Goal: Task Accomplishment & Management: Manage account settings

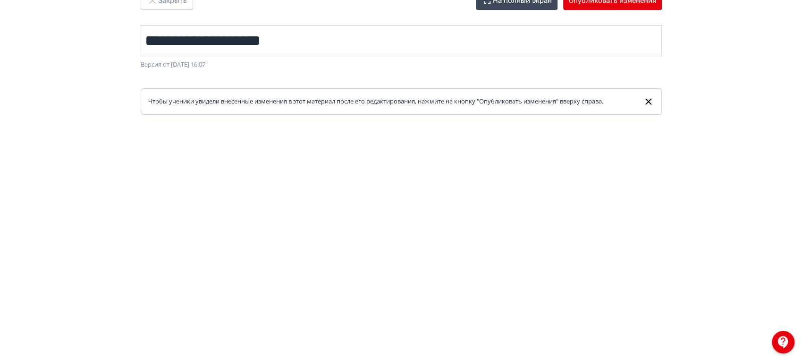
scroll to position [18, 0]
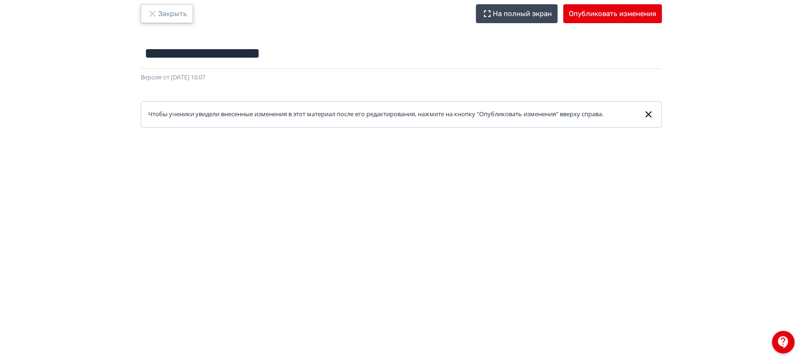
click at [177, 18] on button "Закрыть" at bounding box center [167, 13] width 52 height 19
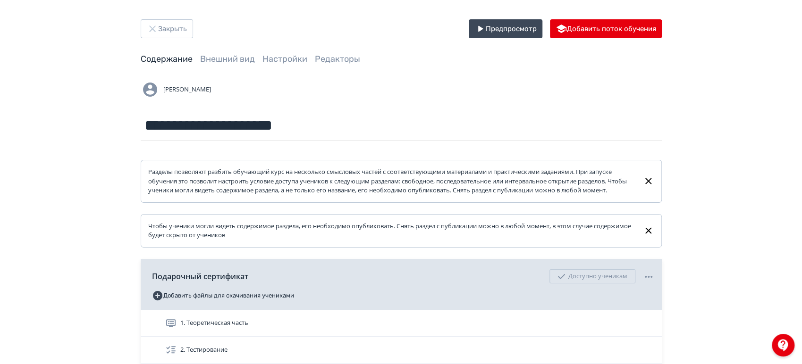
scroll to position [105, 0]
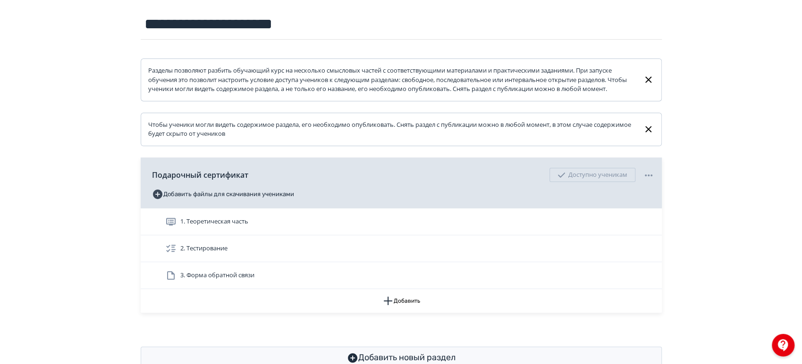
click at [95, 93] on div "**********" at bounding box center [401, 143] width 802 height 497
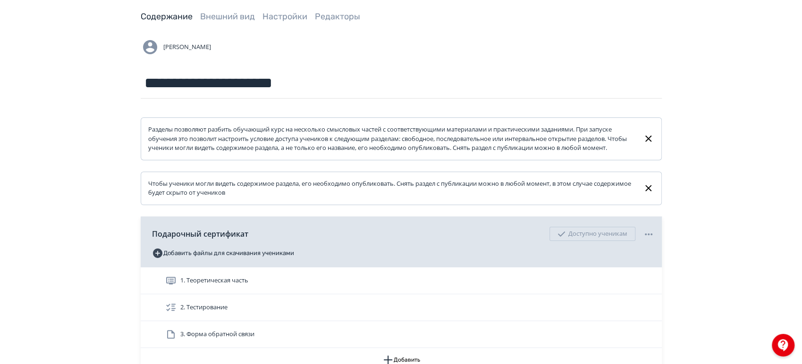
scroll to position [0, 0]
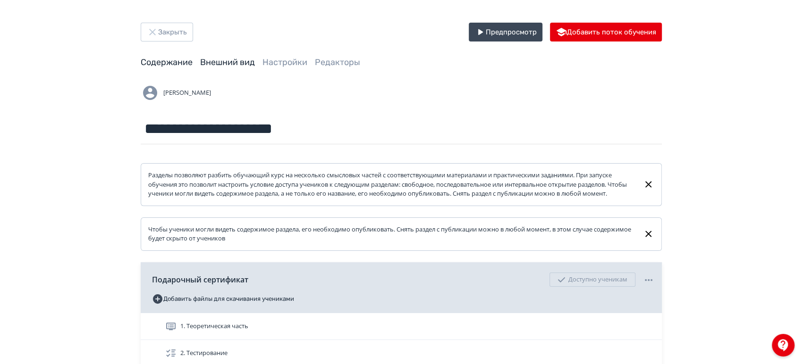
click at [213, 61] on link "Внешний вид" at bounding box center [227, 62] width 55 height 10
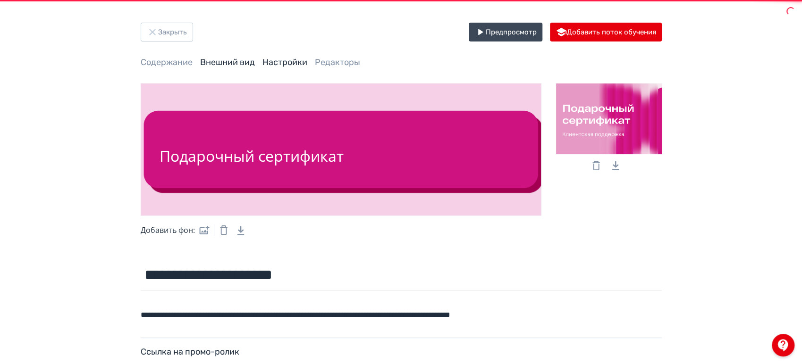
click at [286, 63] on link "Настройки" at bounding box center [284, 62] width 45 height 10
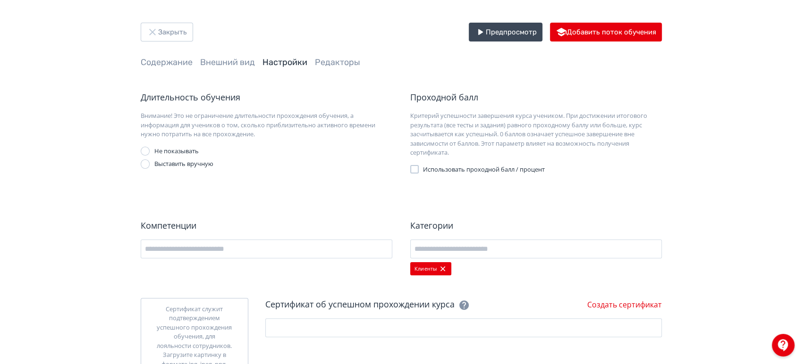
click at [452, 168] on span "Использовать проходной балл / процент" at bounding box center [484, 169] width 122 height 9
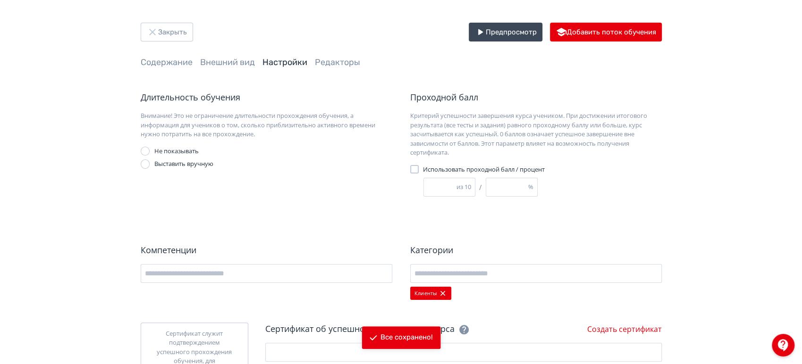
click at [426, 169] on span "Использовать проходной балл / процент" at bounding box center [484, 169] width 122 height 9
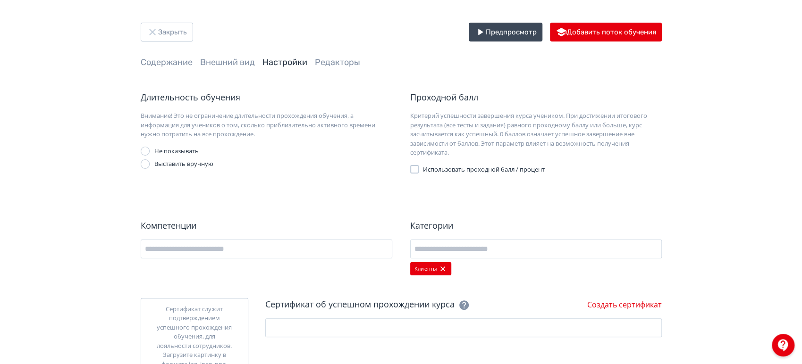
click at [415, 169] on div at bounding box center [414, 169] width 8 height 8
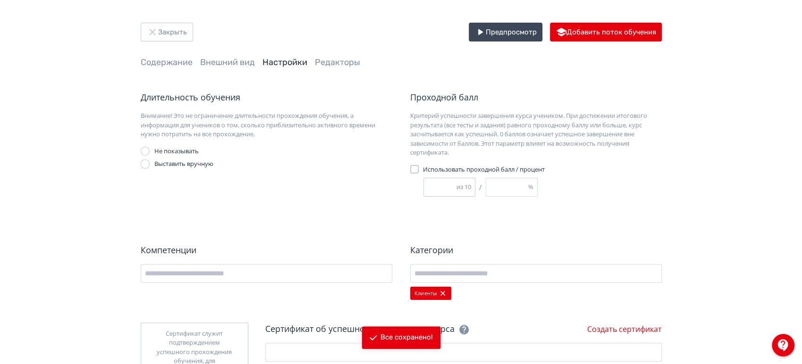
click at [424, 186] on input "*" at bounding box center [440, 187] width 33 height 18
click at [430, 186] on input "*" at bounding box center [440, 187] width 33 height 18
type input "*"
type input "**"
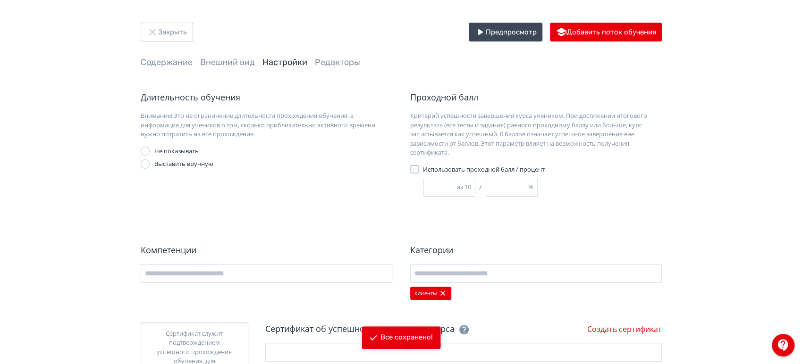
type input "***"
type input "**"
drag, startPoint x: 590, startPoint y: 222, endPoint x: 589, endPoint y: 203, distance: 19.4
click at [590, 222] on div "Длительность обучения Внимание! Это не ограничение длительности прохождения обу…" at bounding box center [401, 260] width 521 height 339
click at [165, 34] on button "Закрыть" at bounding box center [167, 32] width 52 height 19
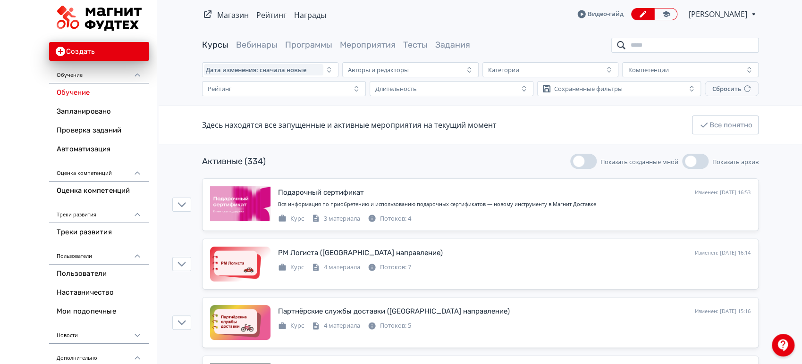
click at [657, 45] on input "search" at bounding box center [684, 45] width 147 height 15
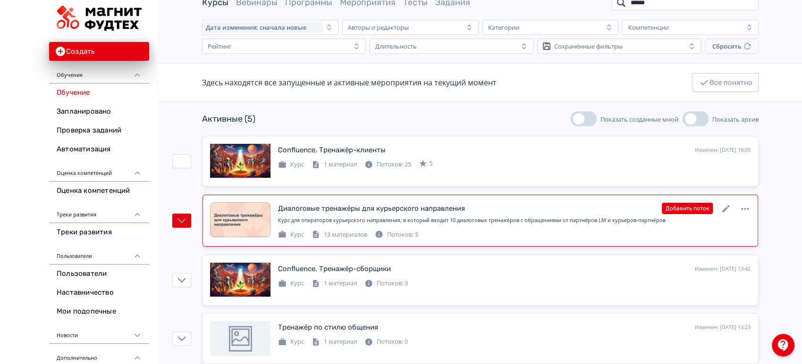
scroll to position [105, 0]
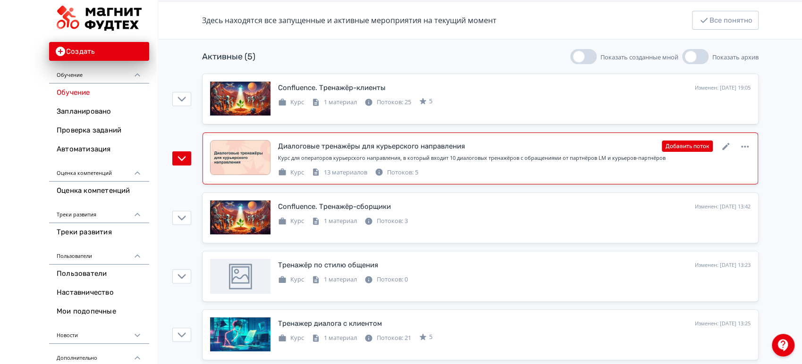
type input "******"
click at [542, 146] on div "Диалоговые тренажёры для курьерского направления Изменен: [DATE] 20:22 Добавить…" at bounding box center [514, 146] width 472 height 12
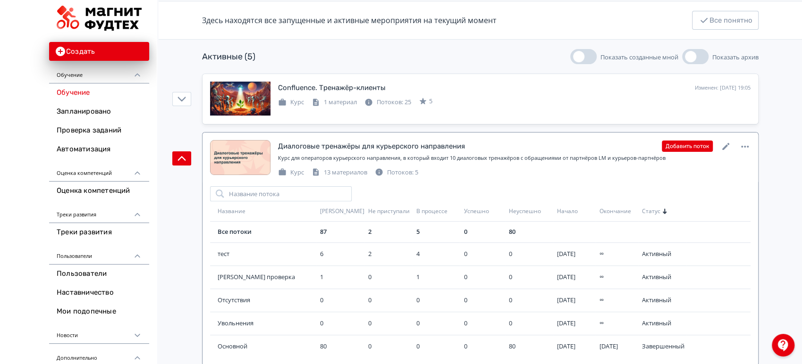
scroll to position [157, 0]
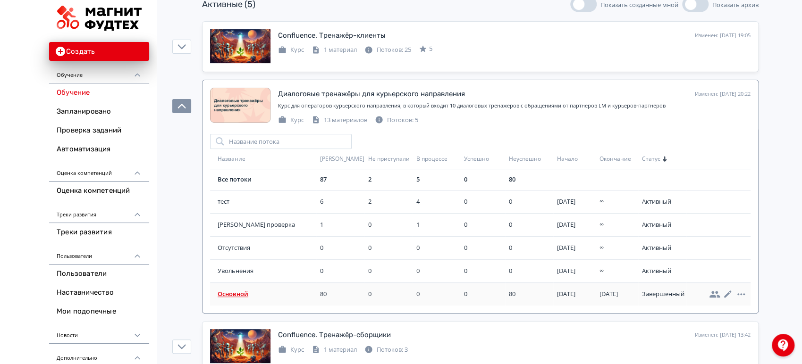
click at [230, 292] on span "Основной" at bounding box center [267, 294] width 99 height 9
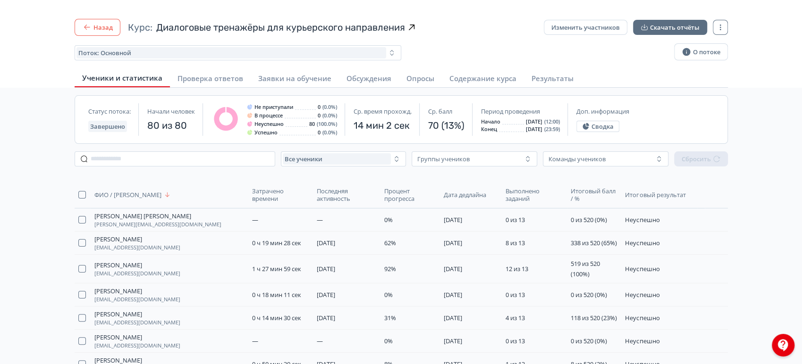
click at [113, 27] on button "Назад" at bounding box center [98, 27] width 46 height 17
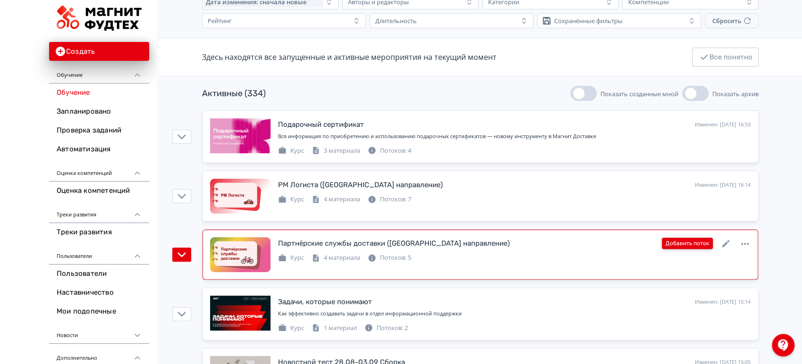
scroll to position [105, 0]
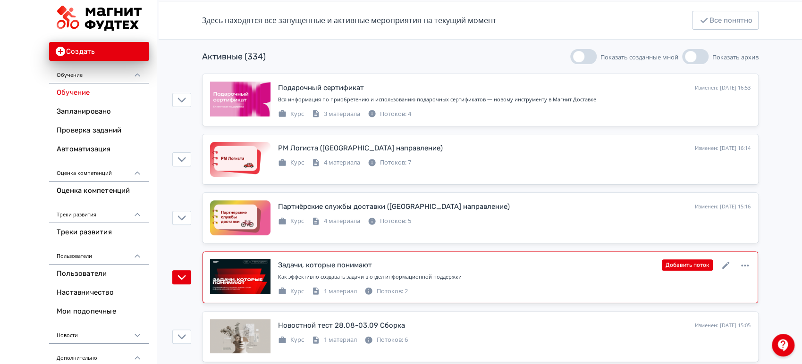
click at [600, 254] on link "Задачи, которые понимают Изменен: [DATE] 15:14 Добавить поток Как эффективно со…" at bounding box center [480, 278] width 556 height 52
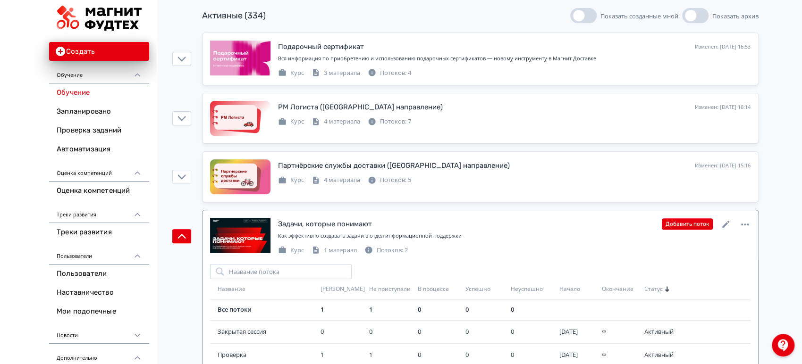
scroll to position [157, 0]
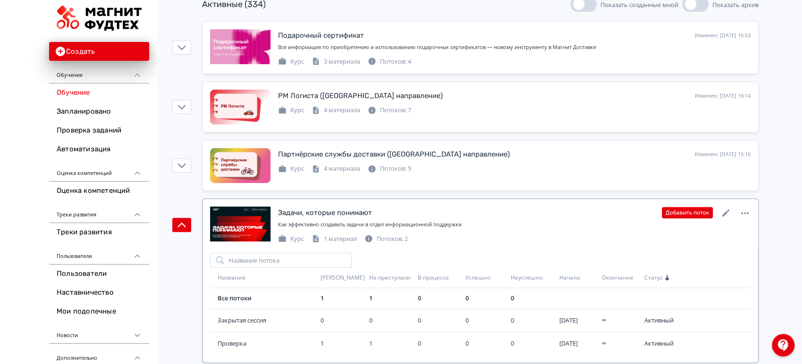
click at [598, 212] on div "Задачи, которые понимают Изменен: [DATE] 15:14 Добавить поток" at bounding box center [514, 213] width 472 height 12
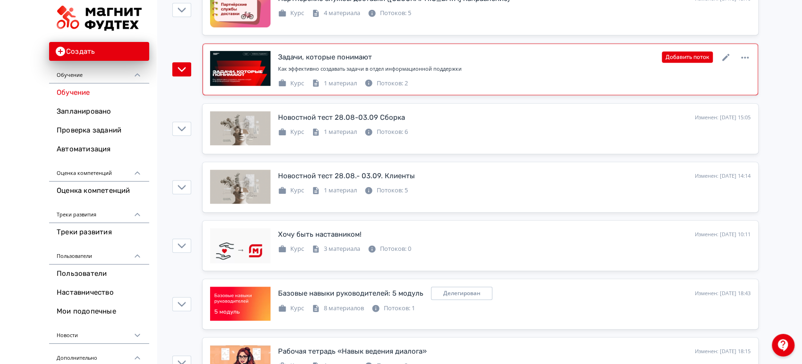
scroll to position [314, 0]
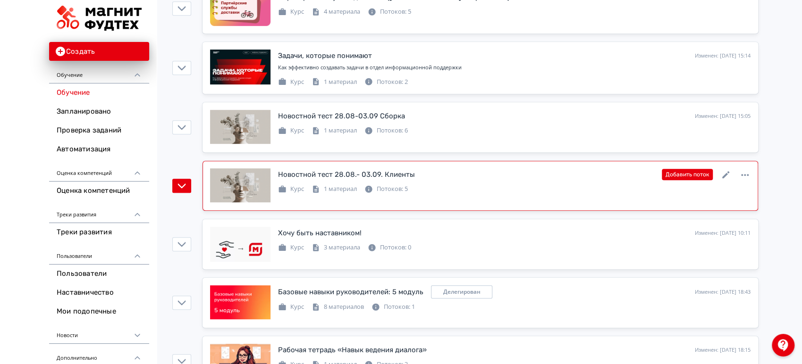
click at [588, 177] on div "Новостной тест 28.08.- 03.09. Клиенты Изменен: [DATE] 14:14 Добавить поток" at bounding box center [514, 175] width 472 height 12
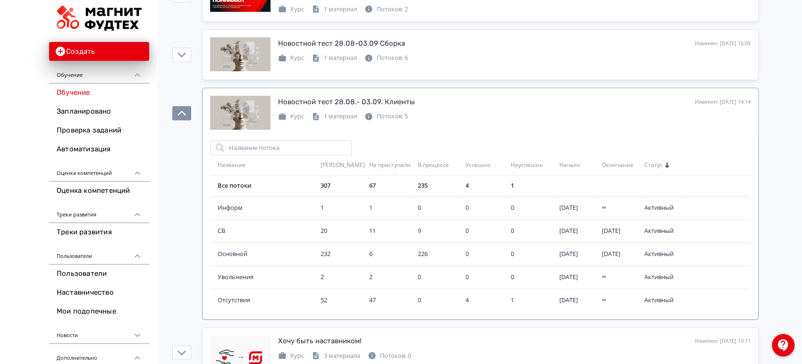
scroll to position [472, 0]
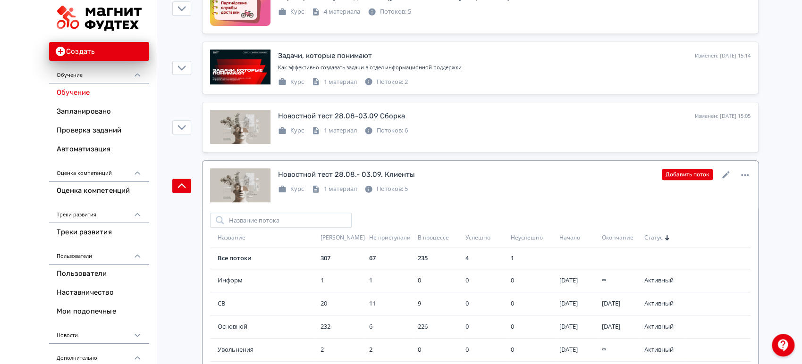
click at [580, 176] on div "Новостной тест 28.08.- 03.09. Клиенты Изменен: [DATE] 14:14 Добавить поток" at bounding box center [514, 175] width 472 height 12
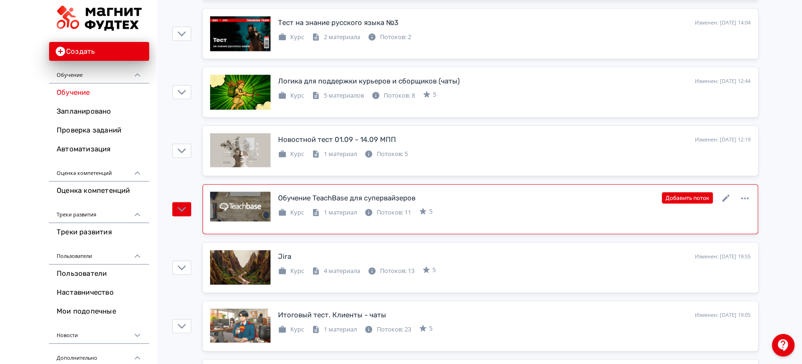
scroll to position [1416, 0]
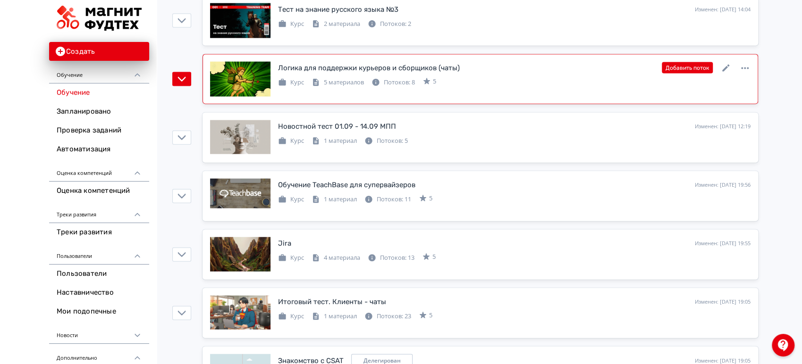
click at [524, 95] on link "Логика для поддержки курьеров и сборщиков (чаты) Изменен: [DATE] 12:44 Добавить…" at bounding box center [480, 79] width 556 height 50
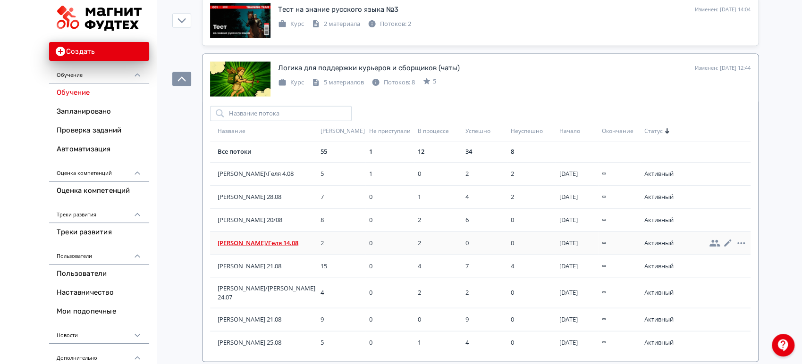
click at [248, 239] on span "[PERSON_NAME]/Геля 14.08" at bounding box center [267, 243] width 99 height 9
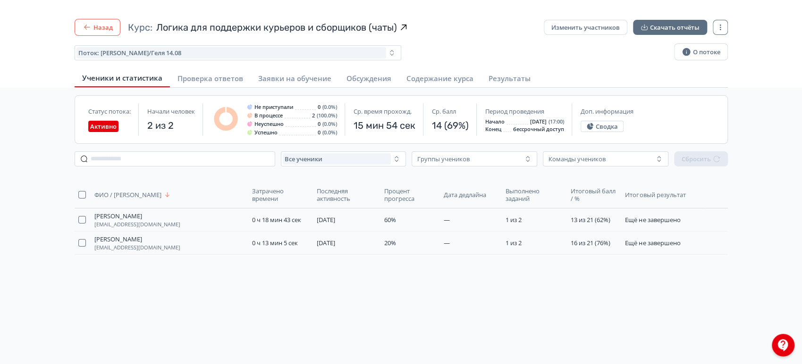
click at [101, 20] on html "React App Назад Курс: Логика для поддержки курьеров и сборщиков (чаты) Изменить…" at bounding box center [401, 182] width 802 height 364
click at [98, 26] on button "Назад" at bounding box center [98, 27] width 46 height 17
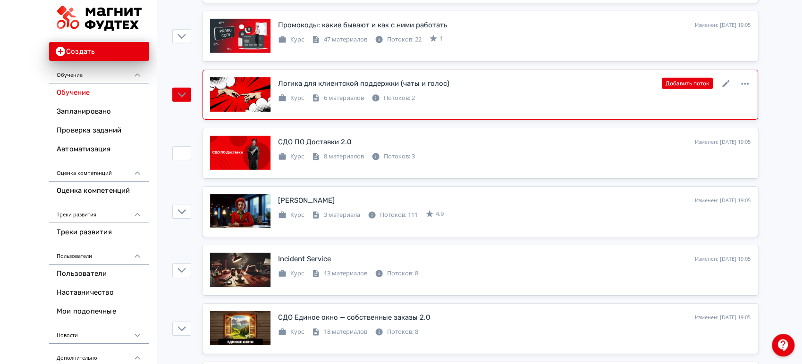
scroll to position [1940, 0]
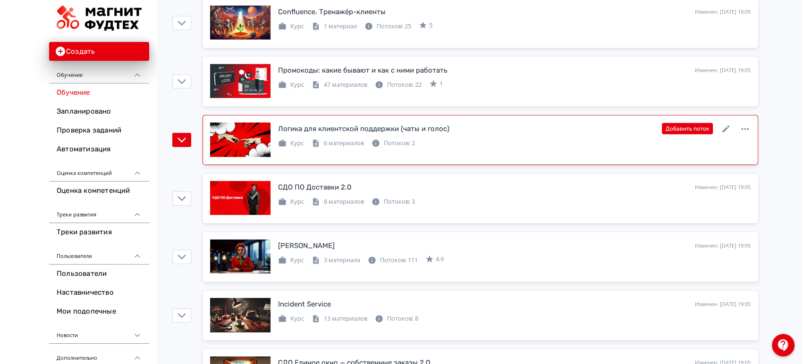
click at [491, 145] on div "Логика для клиентской поддержки (чаты и голос) Изменен: [DATE] 19:05 Добавить п…" at bounding box center [480, 140] width 540 height 35
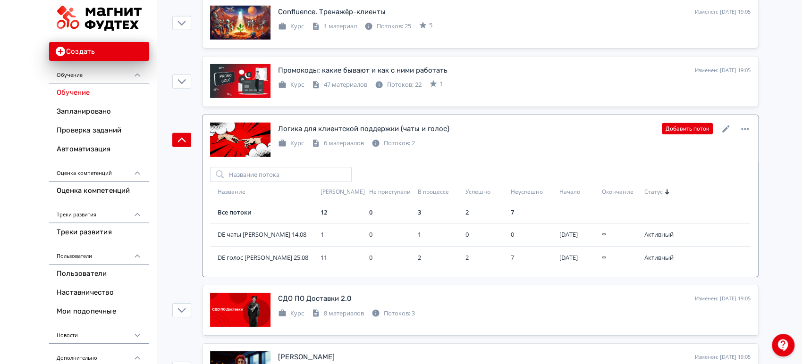
click at [502, 149] on div "Логика для клиентской поддержки (чаты и голос) Изменен: [DATE] 19:05 Добавить п…" at bounding box center [480, 140] width 540 height 35
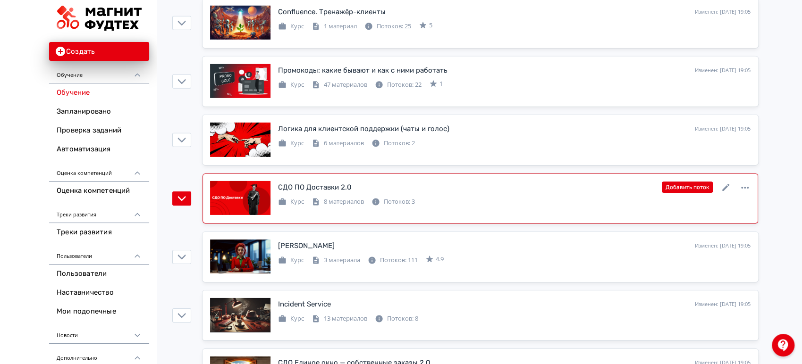
scroll to position [2098, 0]
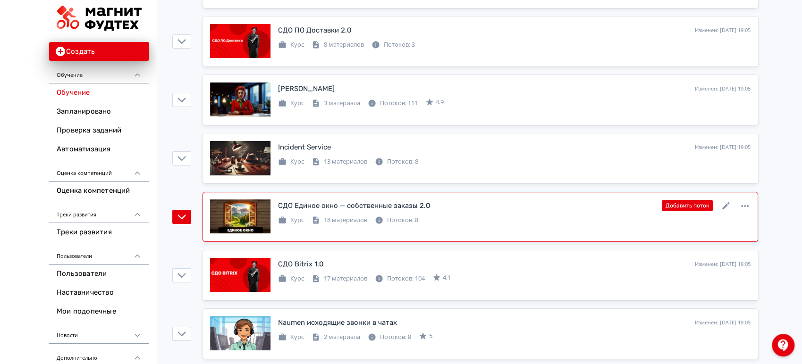
click at [442, 214] on div "Курс 18 материалов Потоков: 8" at bounding box center [514, 219] width 472 height 11
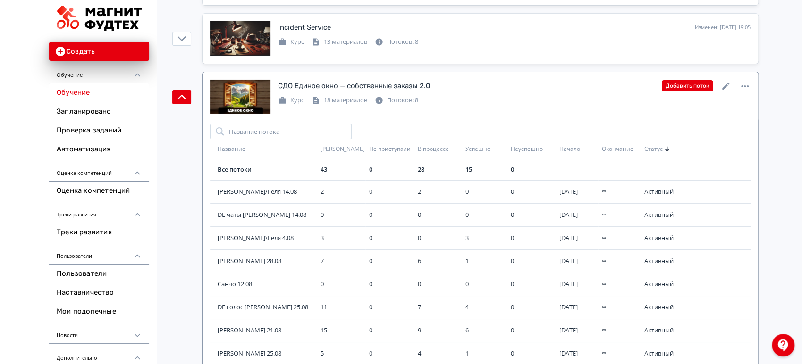
scroll to position [2255, 0]
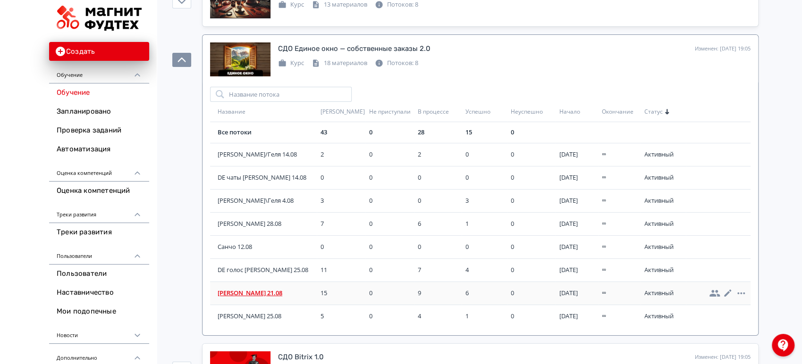
click at [242, 289] on span "[PERSON_NAME] 21.08" at bounding box center [267, 293] width 99 height 9
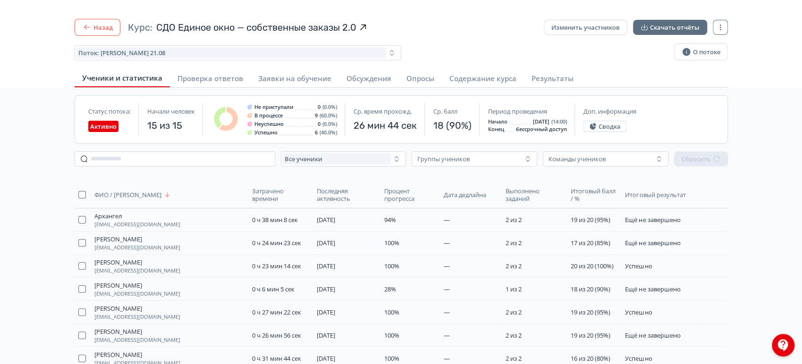
click at [110, 33] on button "Назад" at bounding box center [98, 27] width 46 height 17
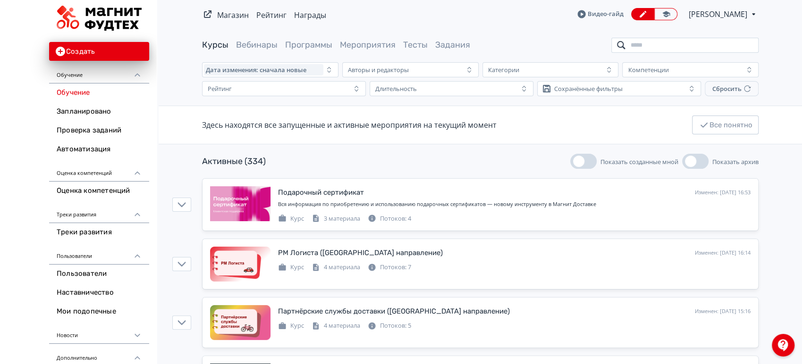
click at [699, 39] on input "search" at bounding box center [684, 45] width 147 height 15
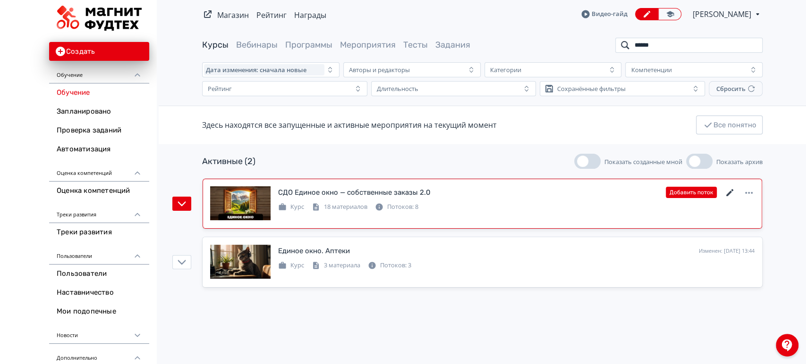
type input "******"
click at [729, 192] on icon at bounding box center [729, 192] width 7 height 7
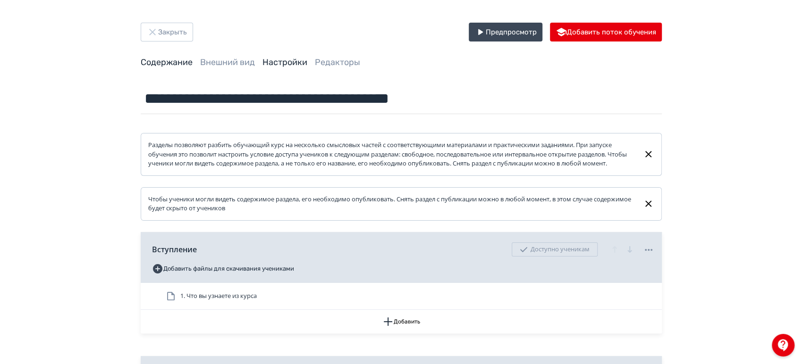
click at [284, 62] on link "Настройки" at bounding box center [284, 62] width 45 height 10
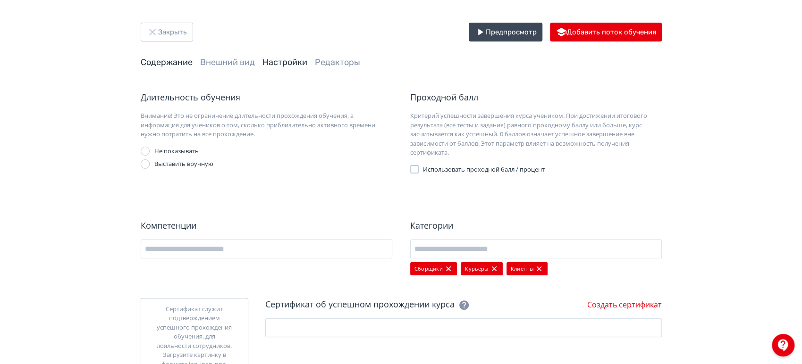
click at [182, 65] on link "Содержание" at bounding box center [167, 62] width 52 height 10
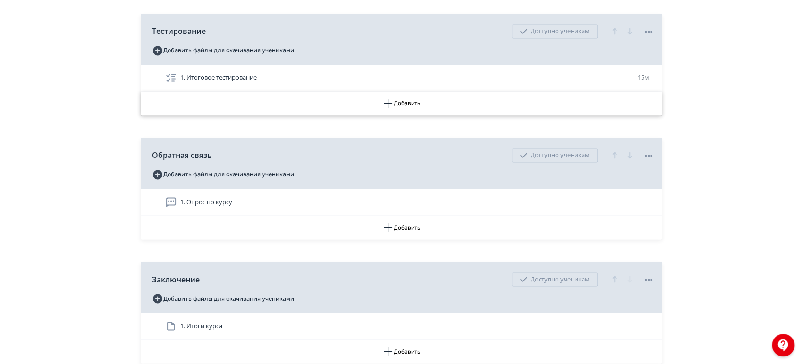
scroll to position [993, 0]
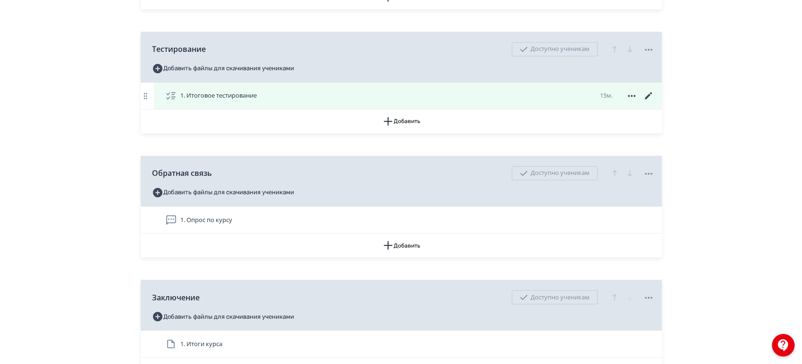
click at [648, 101] on icon at bounding box center [648, 95] width 11 height 11
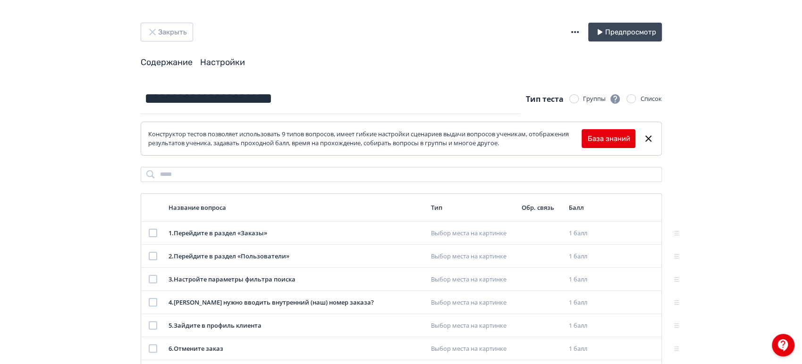
click at [244, 59] on link "Настройки" at bounding box center [222, 62] width 45 height 10
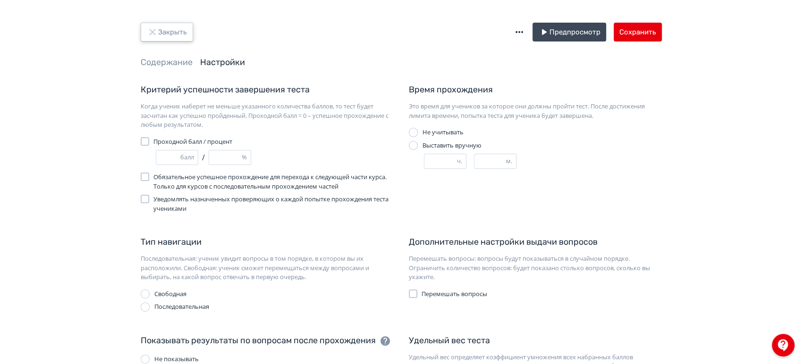
click at [178, 38] on button "Закрыть" at bounding box center [167, 32] width 52 height 19
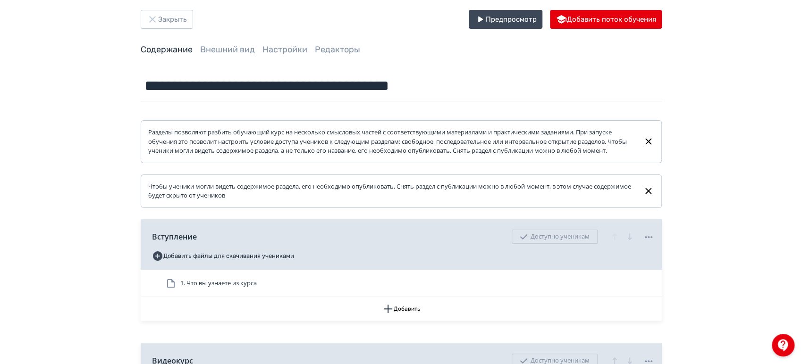
scroll to position [210, 0]
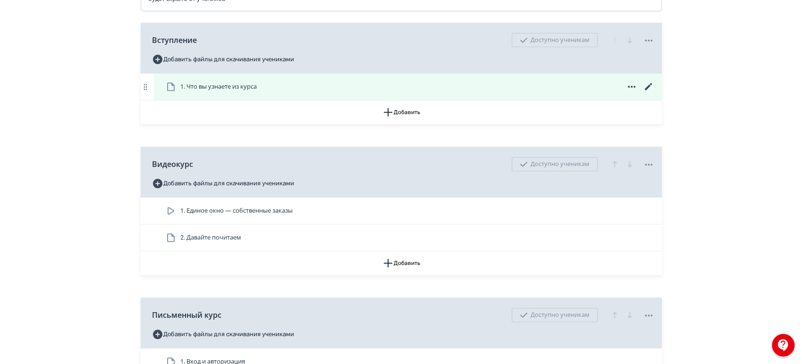
click at [651, 93] on icon at bounding box center [648, 86] width 11 height 11
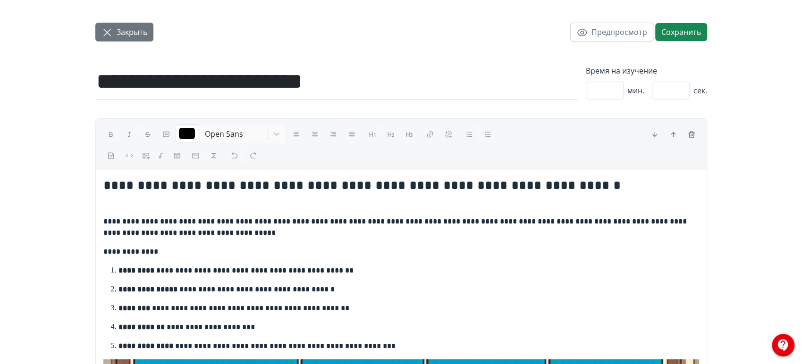
click at [142, 33] on span "Закрыть" at bounding box center [132, 31] width 31 height 11
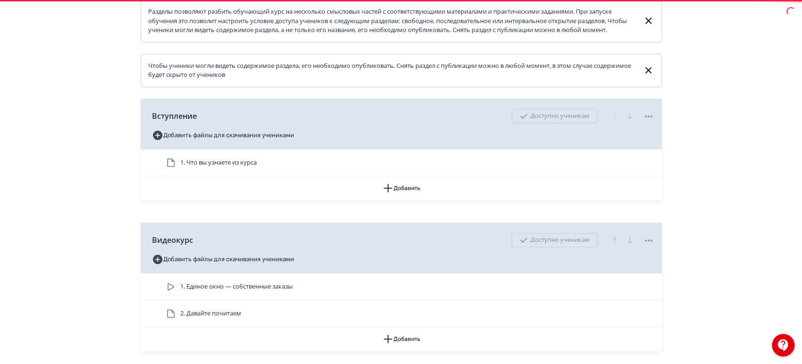
scroll to position [12, 0]
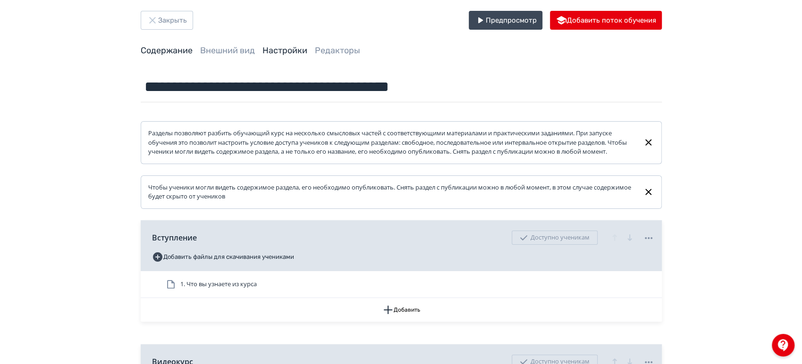
click at [304, 53] on link "Настройки" at bounding box center [284, 50] width 45 height 10
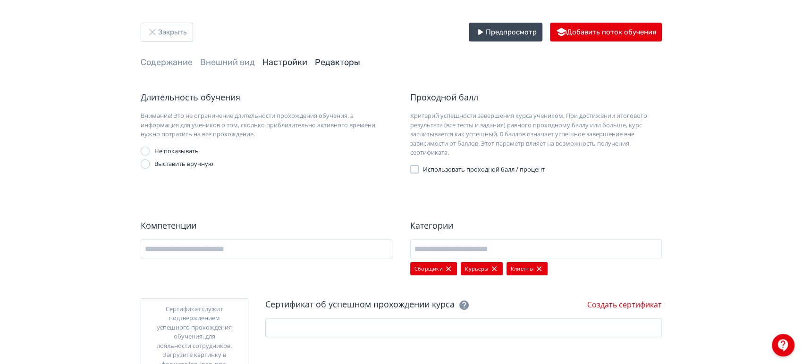
click at [318, 61] on link "Редакторы" at bounding box center [337, 62] width 45 height 10
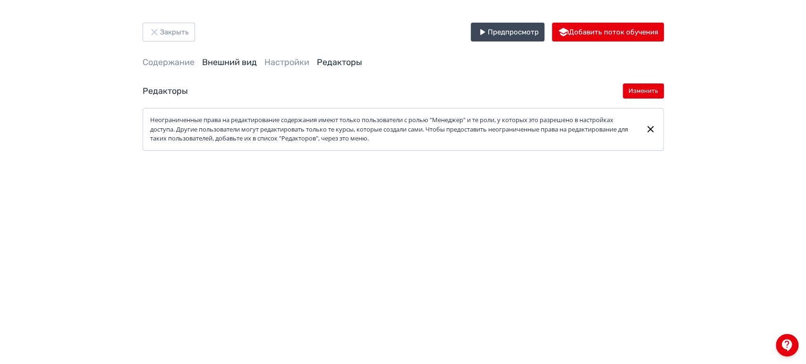
click at [222, 67] on link "Внешний вид" at bounding box center [229, 62] width 55 height 10
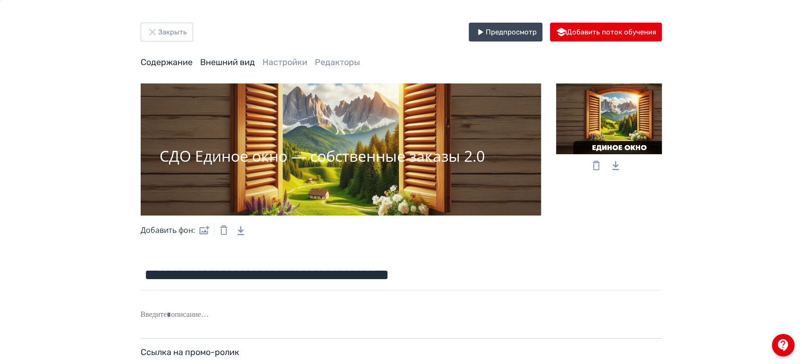
click at [179, 65] on link "Содержание" at bounding box center [167, 62] width 52 height 10
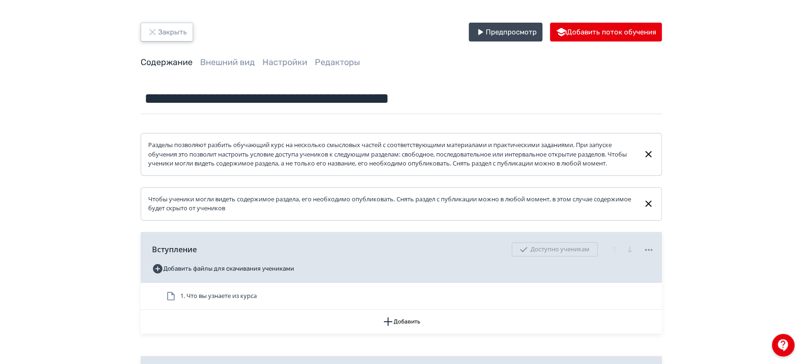
click at [169, 34] on button "Закрыть" at bounding box center [167, 32] width 52 height 19
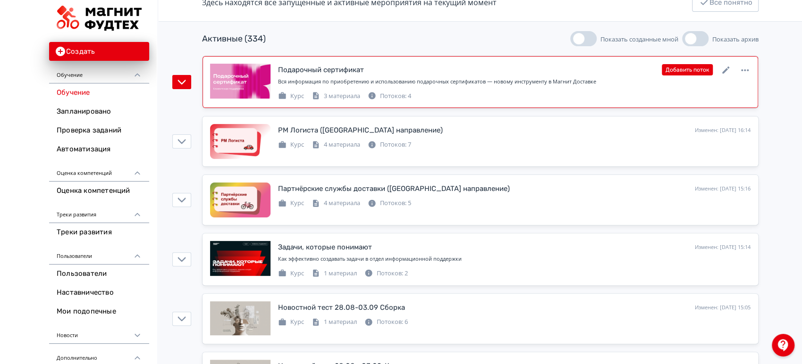
scroll to position [105, 0]
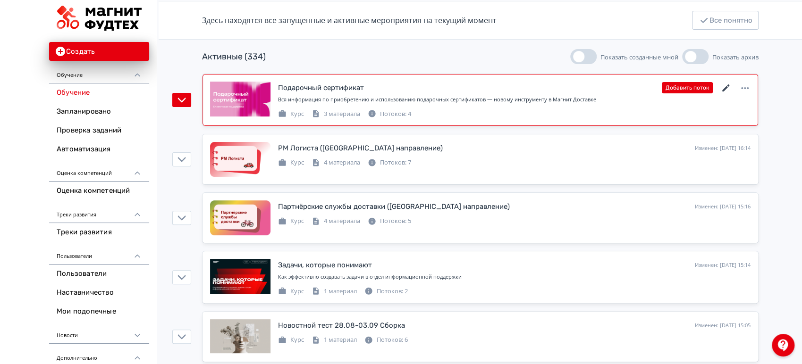
click at [728, 87] on icon at bounding box center [725, 88] width 11 height 11
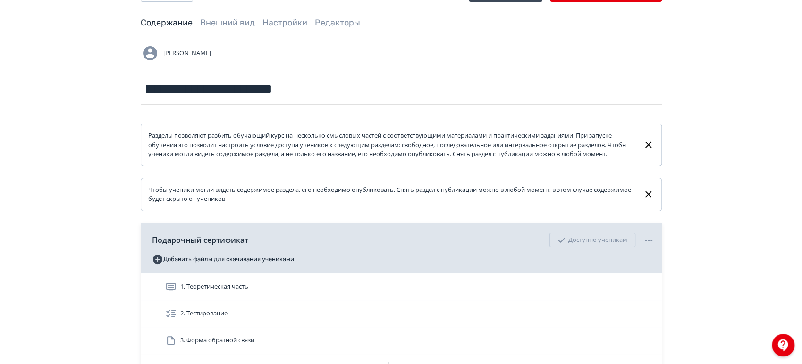
scroll to position [36, 0]
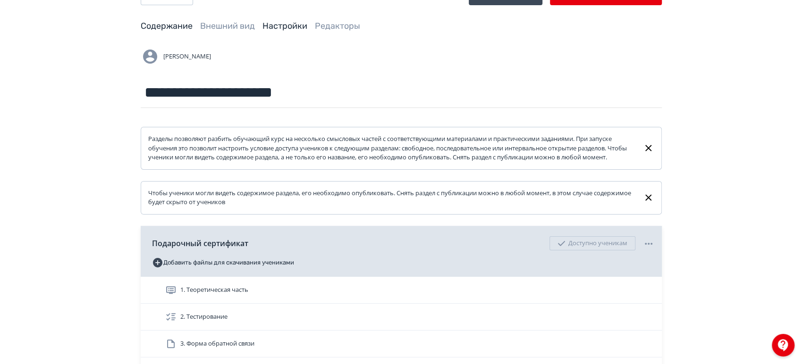
click at [286, 27] on link "Настройки" at bounding box center [284, 26] width 45 height 10
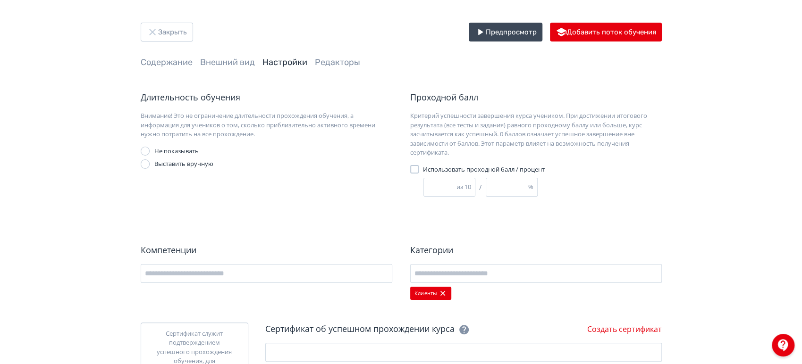
drag, startPoint x: 434, startPoint y: 187, endPoint x: 421, endPoint y: 185, distance: 12.9
click at [421, 185] on div "Использовать проходной балл / процент ** из 10 / *** %" at bounding box center [498, 181] width 176 height 32
type input "*"
type input "**"
type input "*"
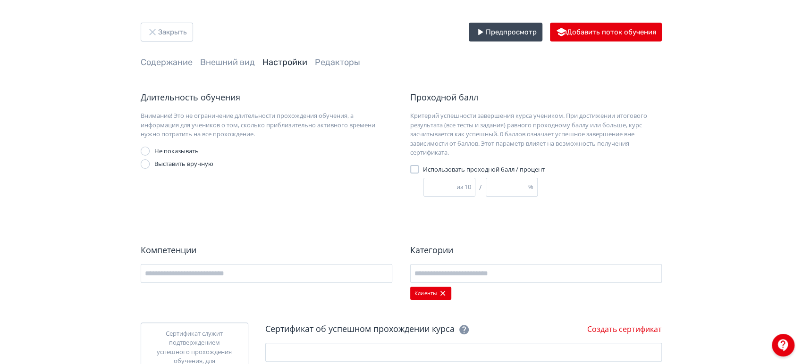
click at [643, 218] on div "Длительность обучения Внимание! Это не ограничение длительности прохождения обу…" at bounding box center [401, 260] width 521 height 339
click at [163, 35] on button "Закрыть" at bounding box center [167, 32] width 52 height 19
